Goal: Information Seeking & Learning: Learn about a topic

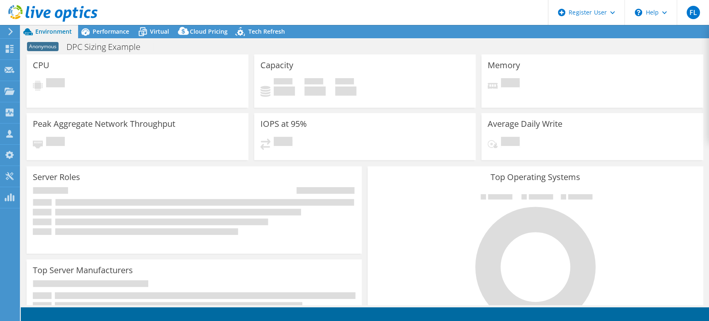
select select "USEast"
select select "USD"
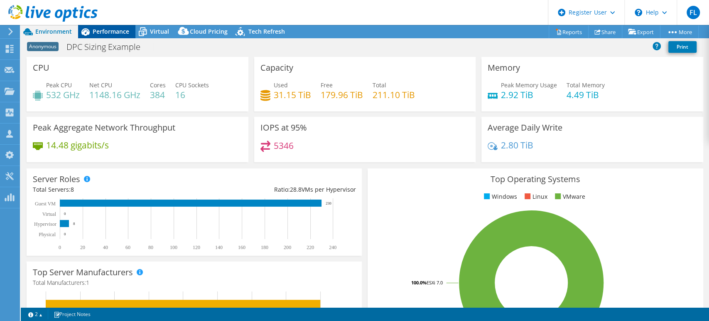
click at [111, 28] on span "Performance" at bounding box center [111, 31] width 37 height 8
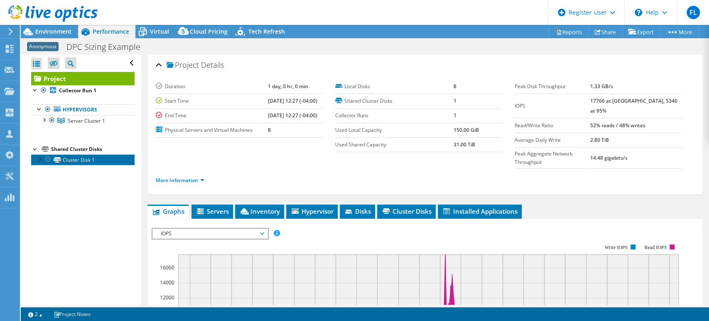
click at [96, 158] on link "Cluster Disk 1" at bounding box center [82, 159] width 103 height 11
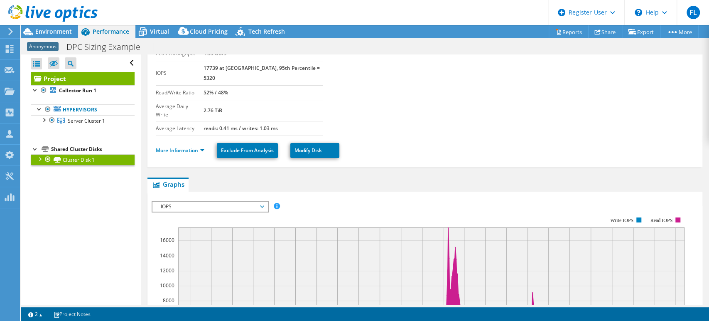
scroll to position [46, 0]
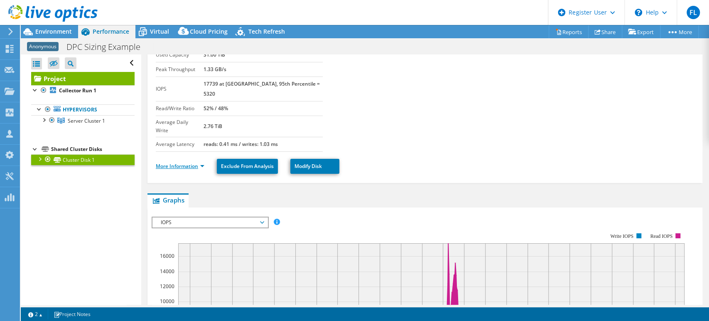
click at [176, 162] on link "More Information" at bounding box center [180, 165] width 49 height 7
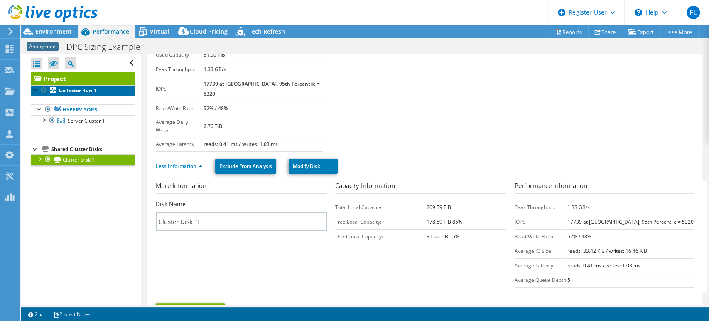
click at [84, 92] on b "Collector Run 1" at bounding box center [77, 90] width 37 height 7
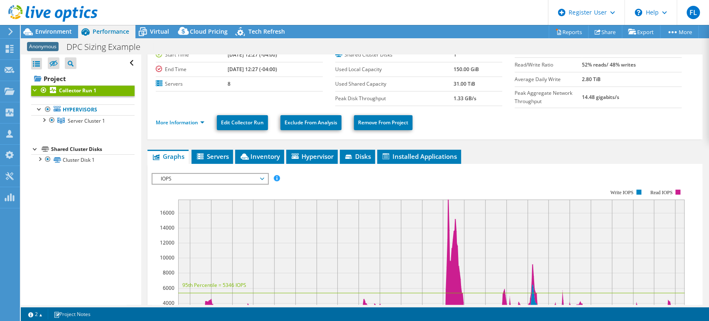
click at [222, 181] on span "IOPS" at bounding box center [210, 179] width 107 height 10
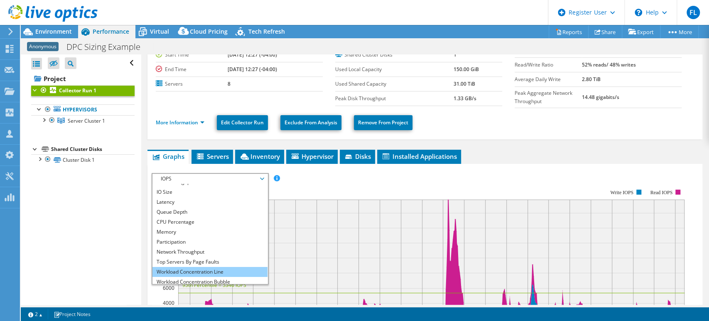
scroll to position [30, 0]
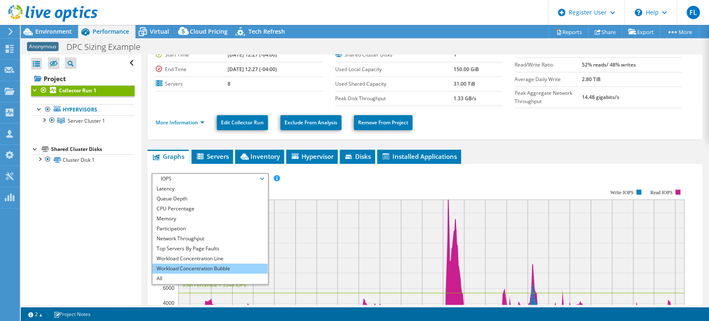
click at [186, 267] on li "Workload Concentration Bubble" at bounding box center [210, 268] width 115 height 10
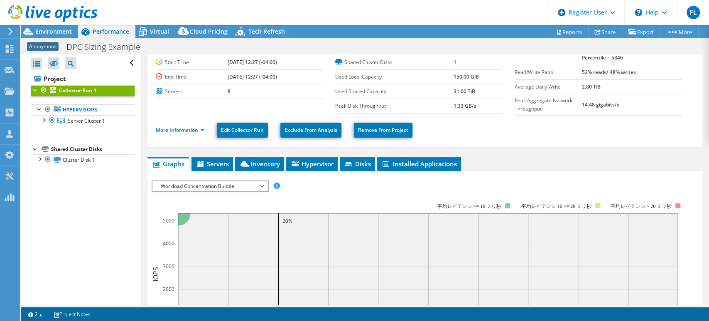
scroll to position [0, 0]
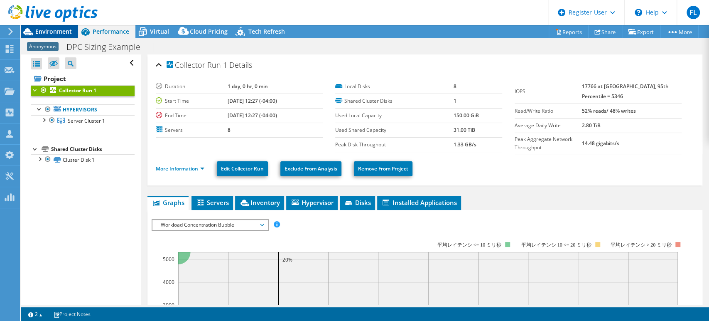
click at [69, 35] on span "Environment" at bounding box center [53, 31] width 37 height 8
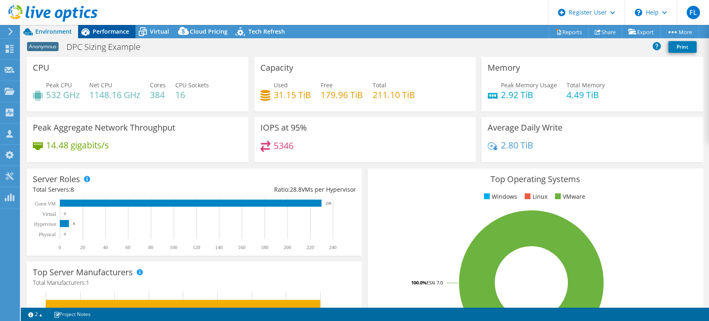
click at [122, 37] on div "Performance" at bounding box center [106, 31] width 57 height 13
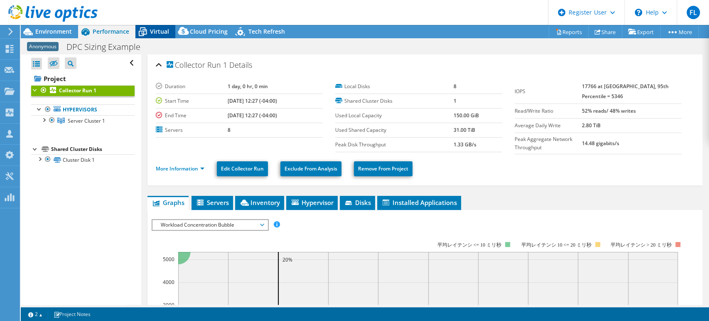
click at [160, 26] on div "Virtual" at bounding box center [155, 31] width 40 height 13
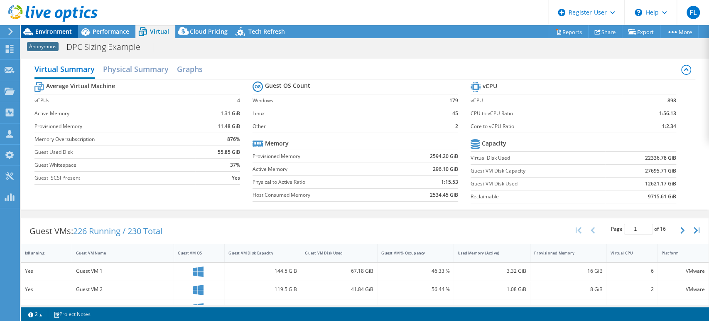
click at [66, 34] on span "Environment" at bounding box center [53, 31] width 37 height 8
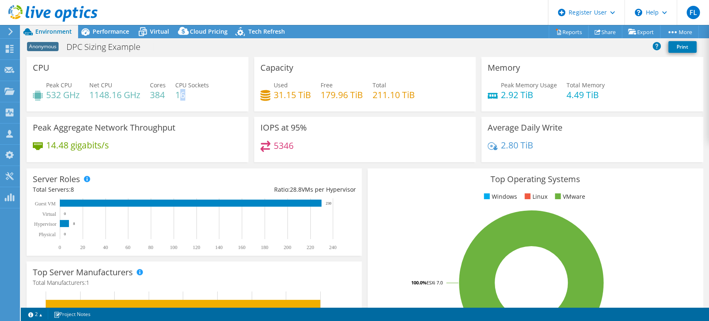
drag, startPoint x: 192, startPoint y: 91, endPoint x: 166, endPoint y: 90, distance: 26.2
click at [178, 90] on h4 "16" at bounding box center [192, 94] width 34 height 9
click at [166, 93] on div "Cores 384" at bounding box center [158, 90] width 16 height 19
click at [143, 96] on div "Peak CPU 532 GHz Net CPU 1148.16 GHz Cores 384 CPU Sockets 16" at bounding box center [137, 94] width 209 height 27
drag, startPoint x: 44, startPoint y: 95, endPoint x: 74, endPoint y: 92, distance: 30.4
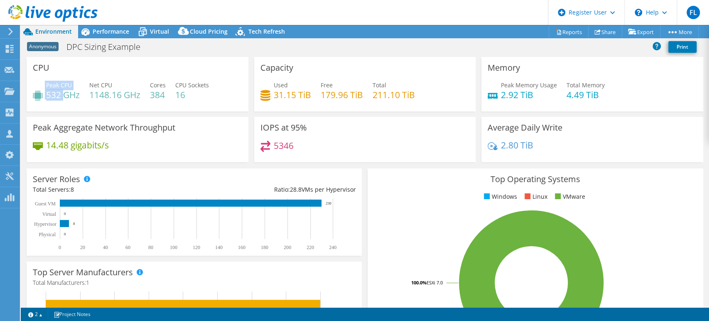
click at [69, 93] on div "Peak CPU 532 GHz" at bounding box center [56, 90] width 47 height 19
click at [95, 92] on h4 "1148.16 GHz" at bounding box center [114, 94] width 51 height 9
drag, startPoint x: 162, startPoint y: 95, endPoint x: 151, endPoint y: 94, distance: 11.8
click at [151, 94] on h4 "384" at bounding box center [158, 94] width 16 height 9
click at [158, 94] on h4 "384" at bounding box center [158, 94] width 16 height 9
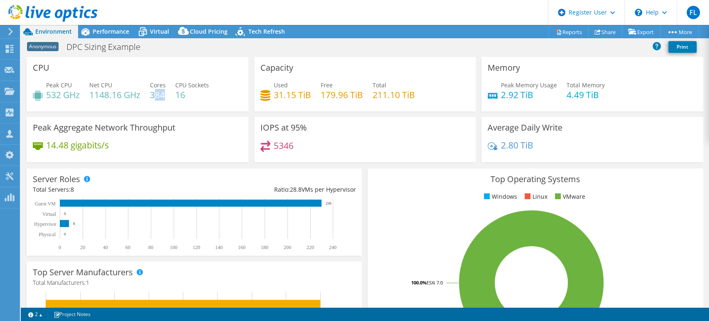
drag, startPoint x: 164, startPoint y: 95, endPoint x: 153, endPoint y: 95, distance: 10.4
click at [153, 95] on h4 "384" at bounding box center [158, 94] width 16 height 9
click at [301, 113] on div "Capacity Used 31.15 TiB Free 179.96 TiB Total 211.10 TiB" at bounding box center [365, 87] width 228 height 60
drag, startPoint x: 52, startPoint y: 94, endPoint x: 113, endPoint y: 94, distance: 61.9
click at [113, 94] on div "Peak CPU 532 GHz Net CPU 1148.16 GHz Cores 384 CPU Sockets 16" at bounding box center [137, 94] width 209 height 27
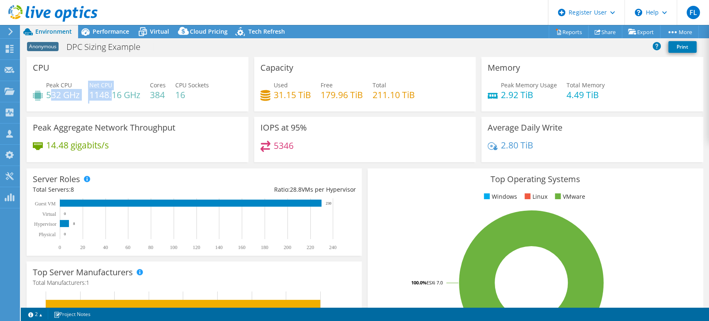
click at [113, 94] on h4 "1148.16 GHz" at bounding box center [114, 94] width 51 height 9
drag, startPoint x: 171, startPoint y: 92, endPoint x: 156, endPoint y: 90, distance: 14.8
click at [155, 91] on div "Peak CPU 532 GHz Net CPU 1148.16 GHz Cores 384 CPU Sockets 16" at bounding box center [137, 94] width 209 height 27
click at [201, 117] on div "Peak Aggregate Network Throughput 14.48 gigabits/s" at bounding box center [138, 139] width 222 height 45
click at [271, 30] on span "Tech Refresh" at bounding box center [267, 31] width 37 height 8
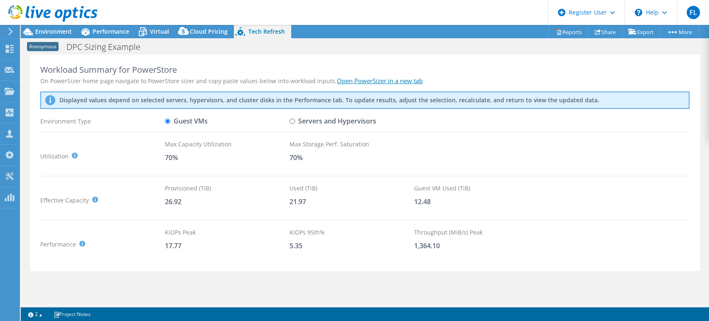
click at [290, 121] on input "Servers and Hypervisors" at bounding box center [292, 120] width 5 height 5
radio input "true"
click at [168, 122] on input "Guest VMs" at bounding box center [167, 120] width 5 height 5
radio input "true"
click at [292, 121] on input "Servers and Hypervisors" at bounding box center [292, 120] width 5 height 5
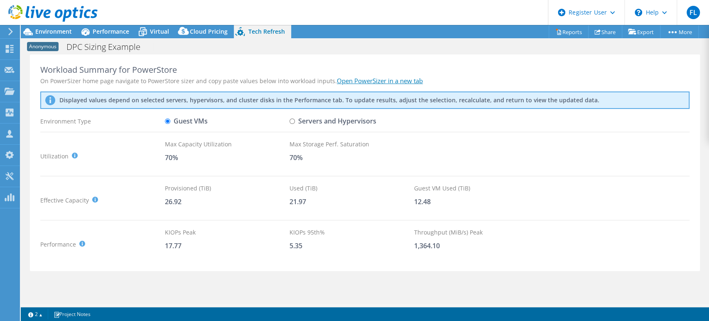
radio input "true"
click at [170, 121] on input "Guest VMs" at bounding box center [167, 120] width 5 height 5
radio input "true"
radio input "false"
click at [372, 82] on link "Open PowerSizer in a new tab" at bounding box center [380, 80] width 86 height 8
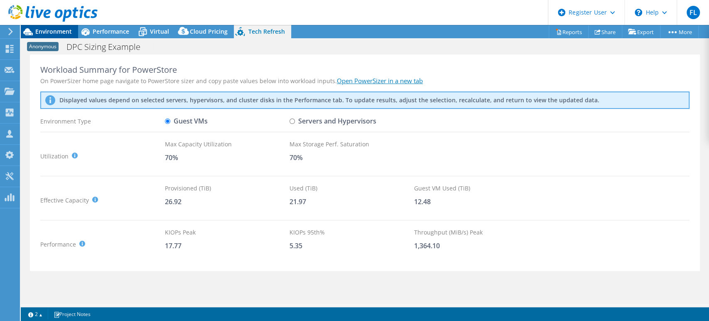
click at [55, 28] on span "Environment" at bounding box center [53, 31] width 37 height 8
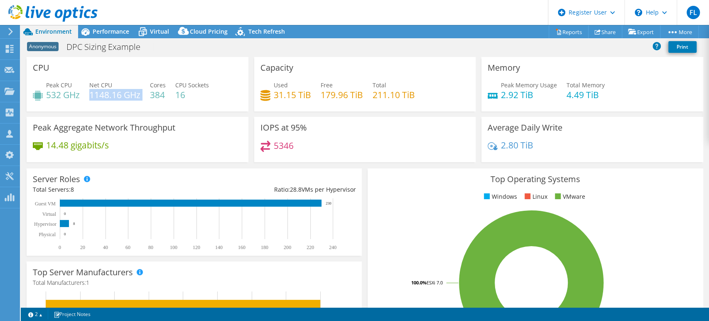
drag, startPoint x: 91, startPoint y: 94, endPoint x: 147, endPoint y: 93, distance: 56.1
click at [148, 94] on div "Peak CPU 532 GHz Net CPU 1148.16 GHz Cores 384 CPU Sockets 16" at bounding box center [137, 94] width 209 height 27
click at [147, 93] on div "Peak CPU 532 GHz Net CPU 1148.16 GHz Cores 384 CPU Sockets 16" at bounding box center [137, 94] width 209 height 27
drag, startPoint x: 77, startPoint y: 97, endPoint x: 59, endPoint y: 93, distance: 17.9
click at [59, 93] on h4 "532 GHz" at bounding box center [63, 94] width 34 height 9
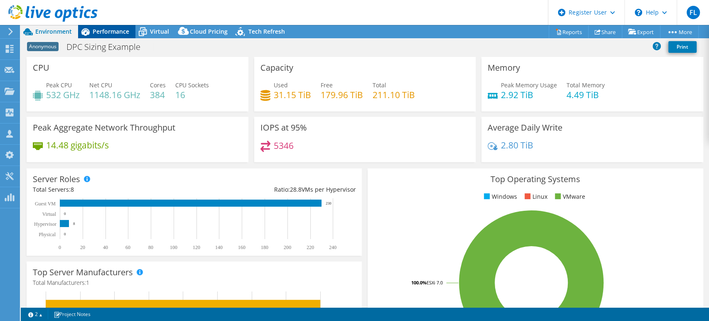
click at [88, 29] on icon at bounding box center [85, 31] width 8 height 7
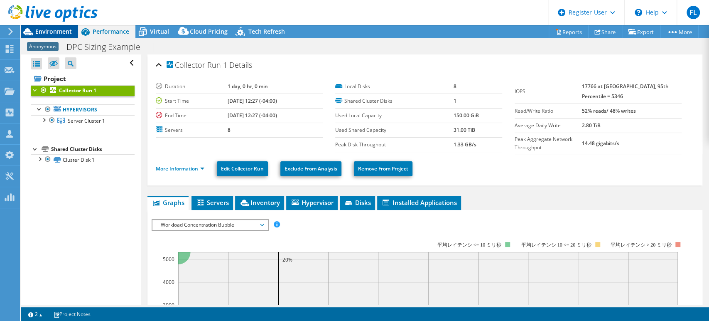
click at [37, 31] on span "Environment" at bounding box center [53, 31] width 37 height 8
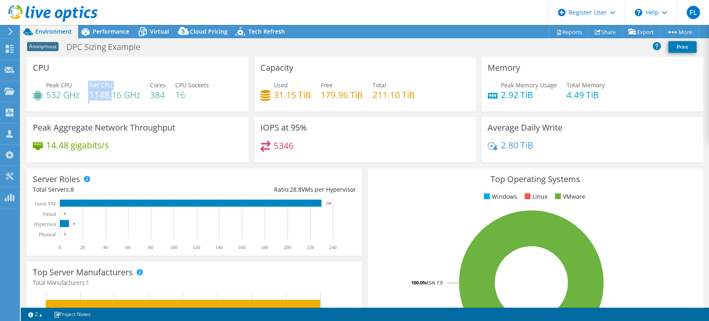
drag, startPoint x: 86, startPoint y: 94, endPoint x: 112, endPoint y: 91, distance: 26.3
click at [112, 91] on div "Peak CPU 532 GHz Net CPU 1148.16 GHz Cores 384 CPU Sockets 16" at bounding box center [137, 94] width 209 height 27
click at [112, 91] on h4 "1148.16 GHz" at bounding box center [114, 94] width 51 height 9
drag, startPoint x: 47, startPoint y: 94, endPoint x: 135, endPoint y: 84, distance: 89.5
click at [170, 98] on div "Peak CPU 532 GHz Net CPU 1148.16 GHz Cores 384 CPU Sockets 16" at bounding box center [137, 94] width 209 height 27
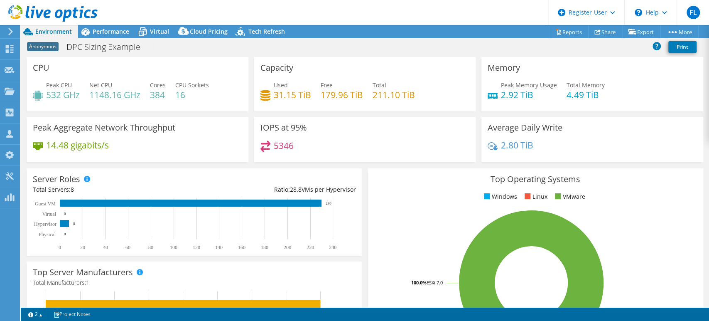
click at [561, 86] on div "Peak Memory Usage 2.92 TiB Total Memory 4.49 TiB" at bounding box center [592, 94] width 209 height 27
drag, startPoint x: 525, startPoint y: 96, endPoint x: 540, endPoint y: 96, distance: 14.5
click at [540, 96] on h4 "2.92 TiB" at bounding box center [529, 94] width 56 height 9
click at [243, 35] on icon at bounding box center [241, 31] width 10 height 9
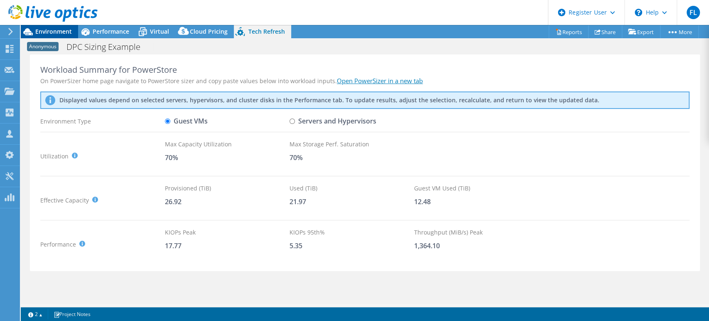
click at [62, 32] on span "Environment" at bounding box center [53, 31] width 37 height 8
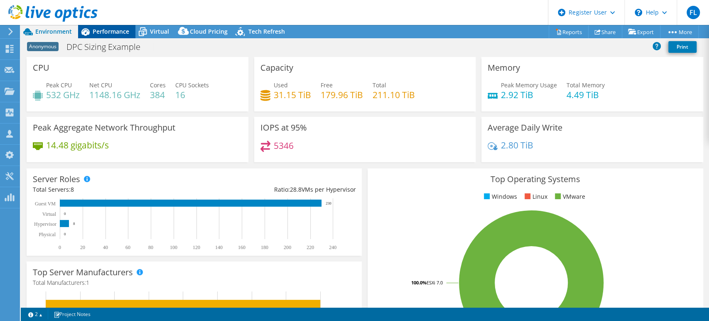
click at [117, 37] on div "Performance" at bounding box center [106, 31] width 57 height 13
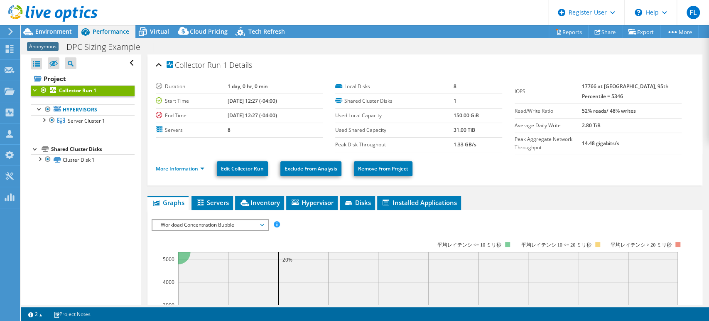
drag, startPoint x: 592, startPoint y: 86, endPoint x: 606, endPoint y: 82, distance: 14.2
click at [606, 82] on tr "IOPS 17766 at [GEOGRAPHIC_DATA], 95th Percentile = 5346" at bounding box center [598, 91] width 167 height 25
click at [606, 83] on b "17766 at [GEOGRAPHIC_DATA], 95th Percentile = 5346" at bounding box center [625, 91] width 87 height 17
click at [68, 34] on span "Environment" at bounding box center [53, 31] width 37 height 8
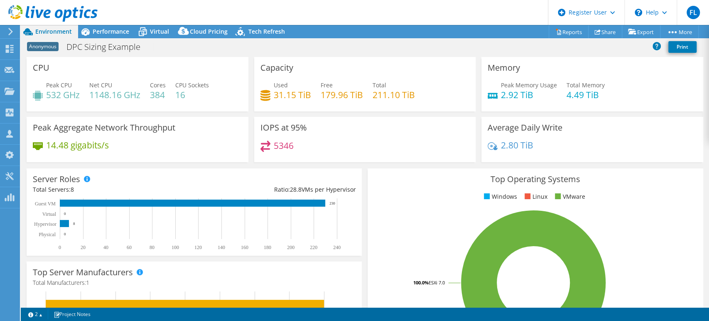
click at [465, 167] on div "Top Operating Systems Windows Linux VMware 100.0% ESXi 7.0" at bounding box center [535, 267] width 341 height 205
click at [101, 30] on span "Performance" at bounding box center [111, 31] width 37 height 8
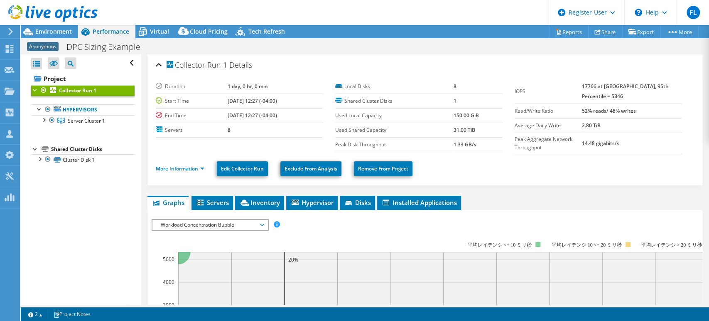
click at [218, 222] on span "Workload Concentration Bubble" at bounding box center [210, 225] width 107 height 10
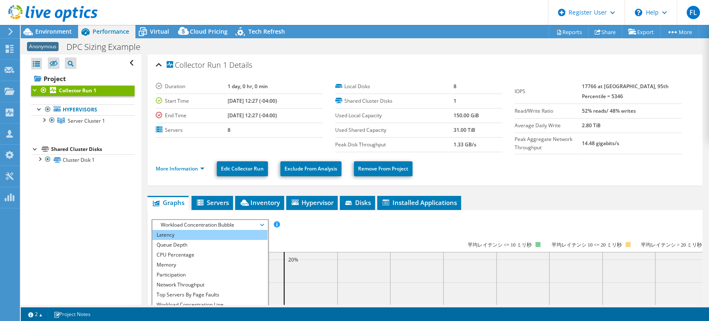
click at [180, 233] on li "Latency" at bounding box center [210, 235] width 115 height 10
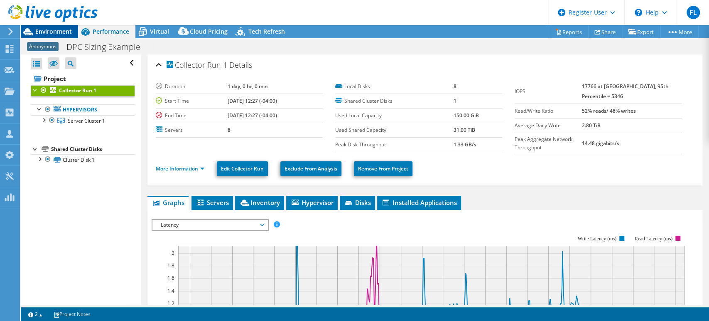
click at [63, 34] on span "Environment" at bounding box center [53, 31] width 37 height 8
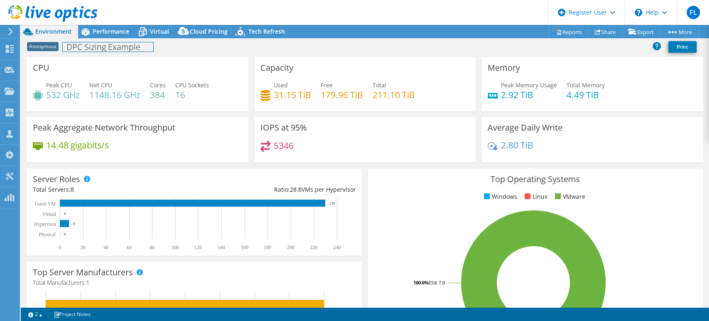
click at [107, 39] on div "Anonymous DPC Sizing Example Print" at bounding box center [365, 46] width 689 height 15
click at [107, 31] on span "Performance" at bounding box center [111, 31] width 37 height 8
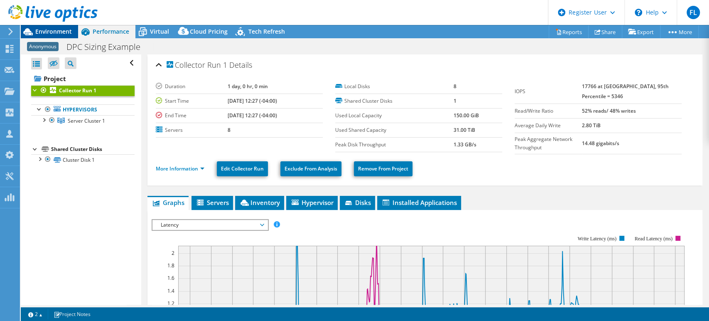
click at [66, 29] on span "Environment" at bounding box center [53, 31] width 37 height 8
